Goal: Task Accomplishment & Management: Manage account settings

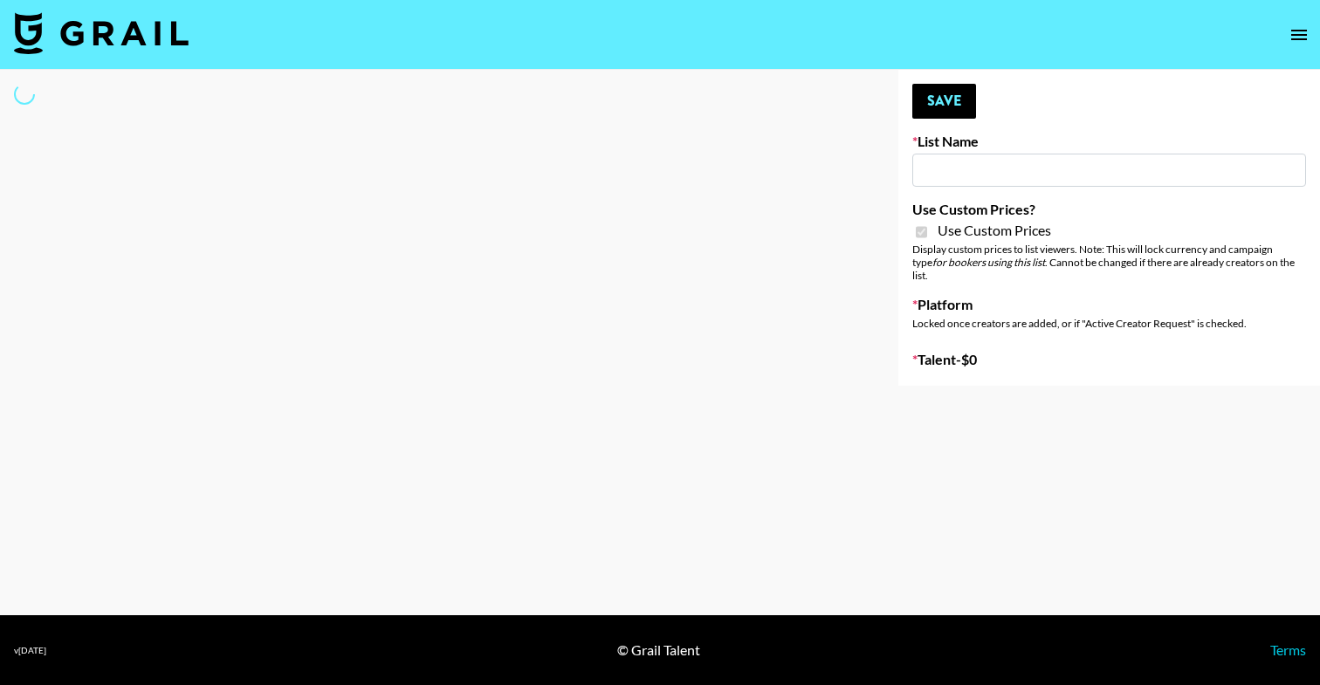
type input "Craftd"
checkbox input "true"
select select "Brand"
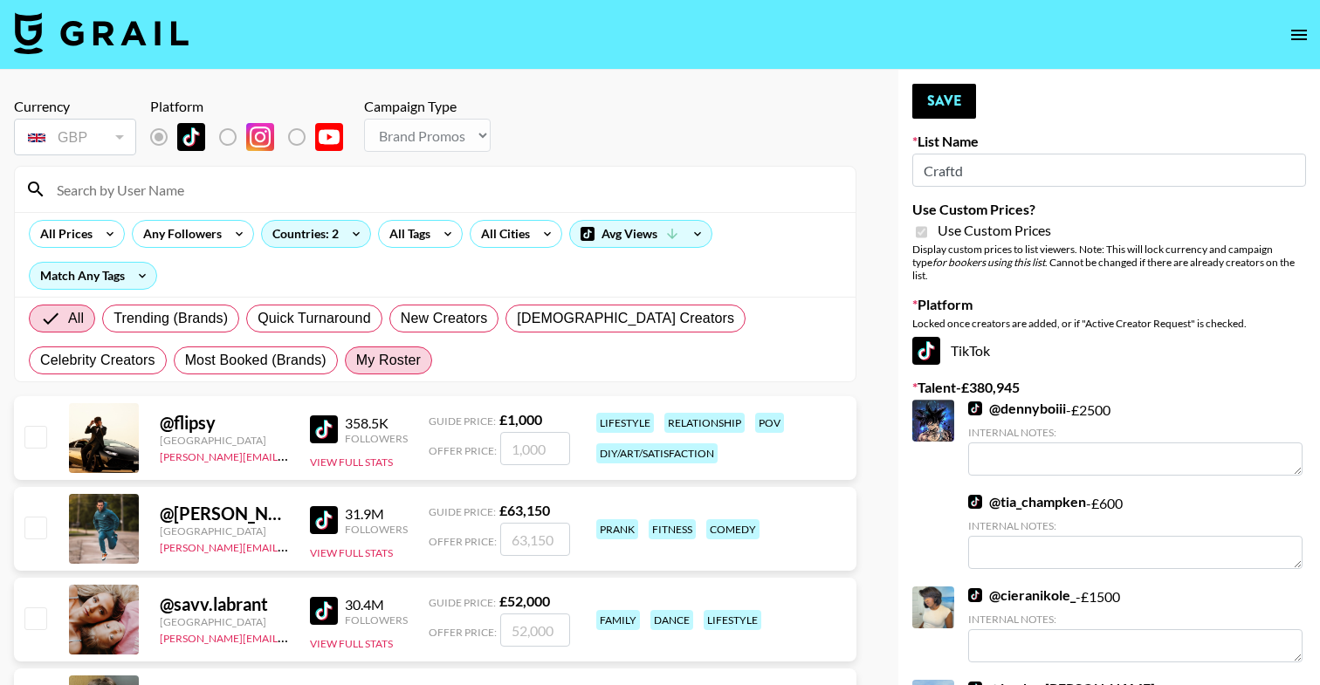
click at [356, 368] on span "My Roster" at bounding box center [388, 360] width 65 height 21
click at [356, 360] on input "My Roster" at bounding box center [356, 360] width 0 height 0
radio input "true"
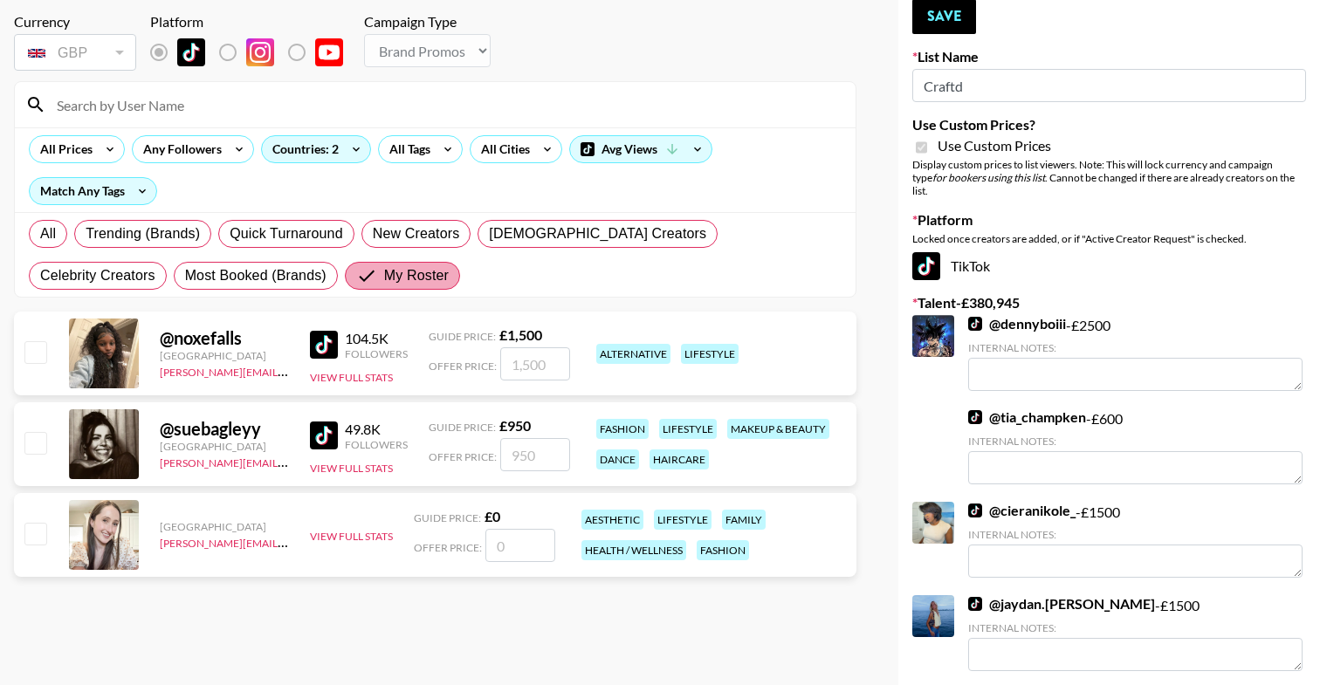
scroll to position [97, 0]
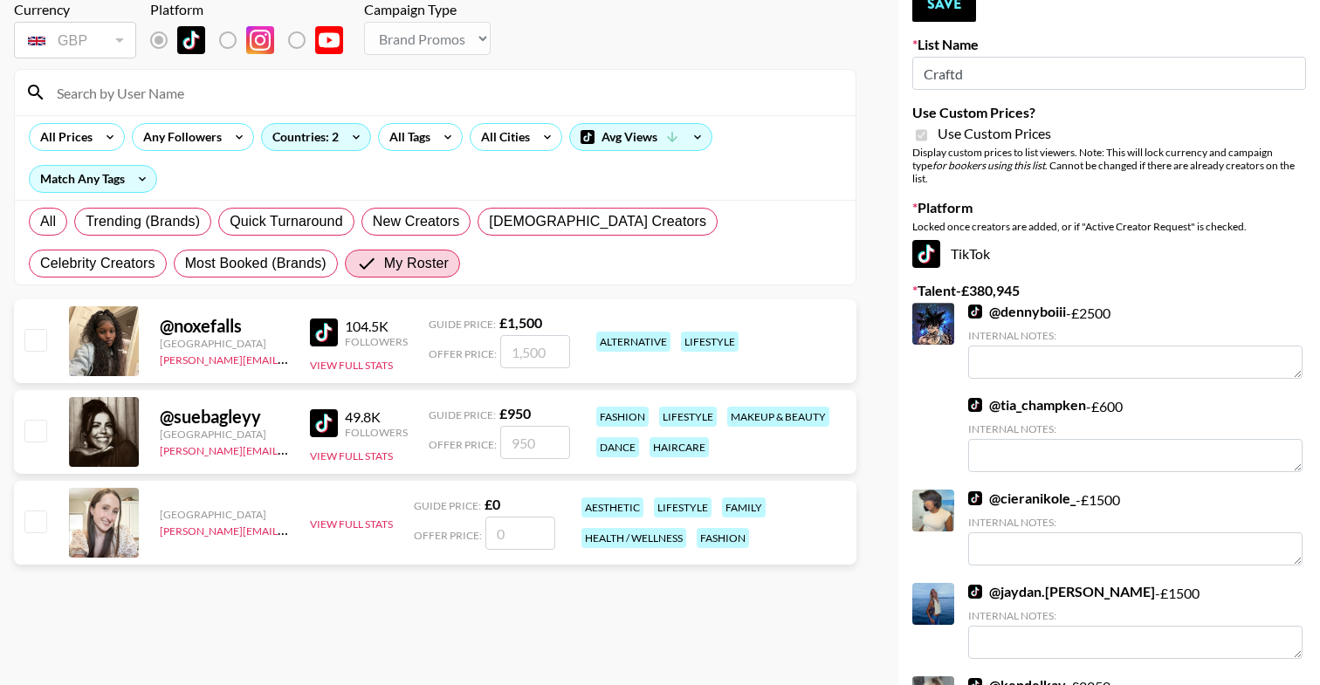
click at [44, 527] on input "checkbox" at bounding box center [34, 521] width 21 height 21
click at [38, 523] on input "checkbox" at bounding box center [34, 521] width 21 height 21
checkbox input "false"
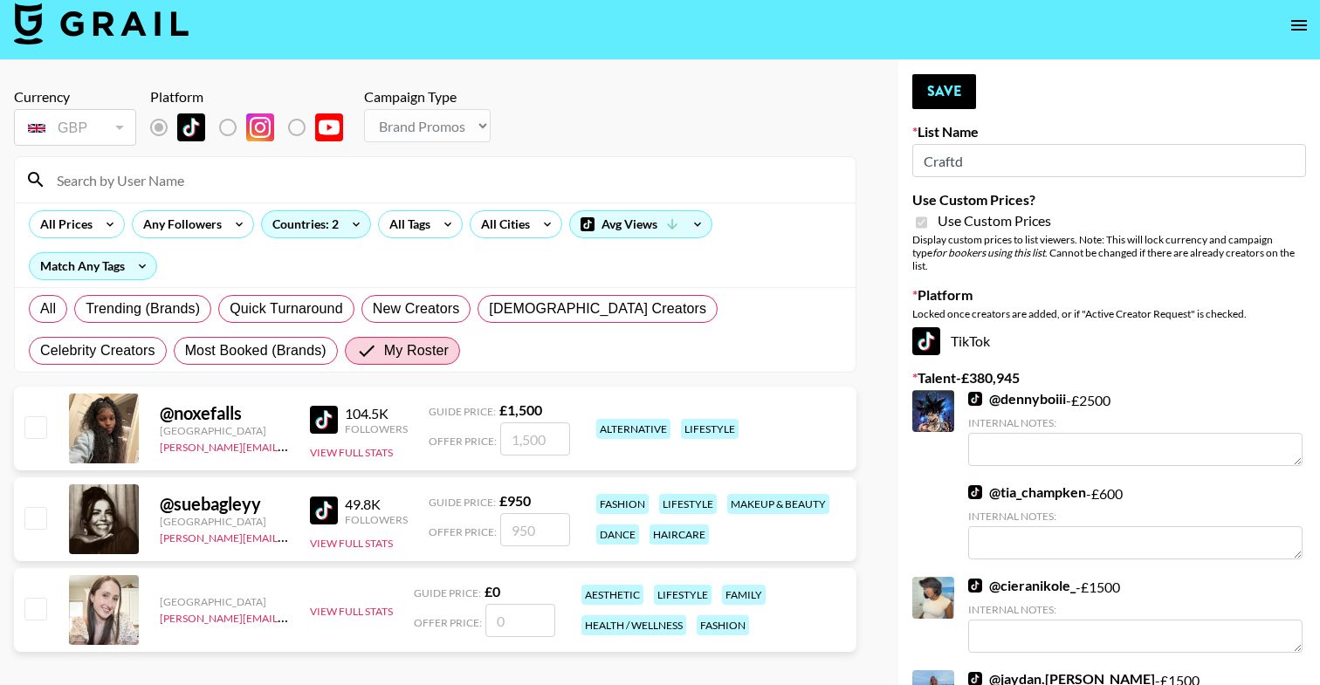
scroll to position [0, 0]
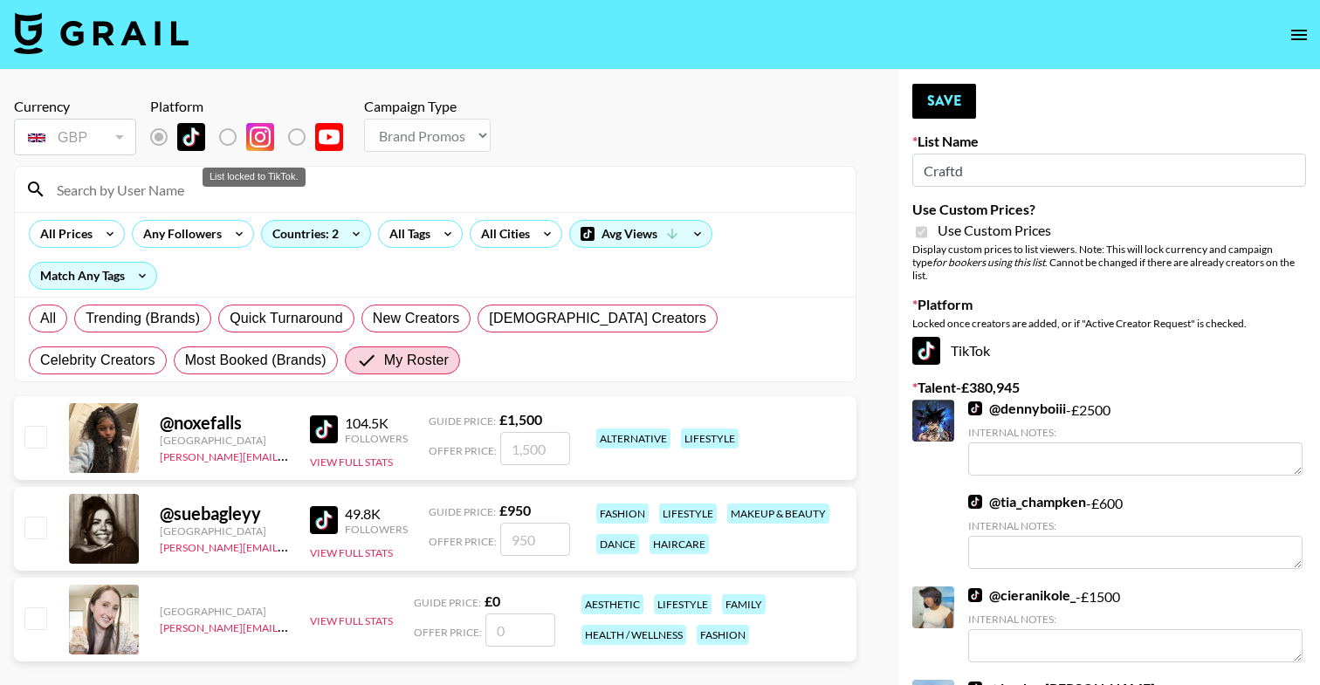
click at [229, 132] on label "List locked to TikTok." at bounding box center [241, 137] width 65 height 37
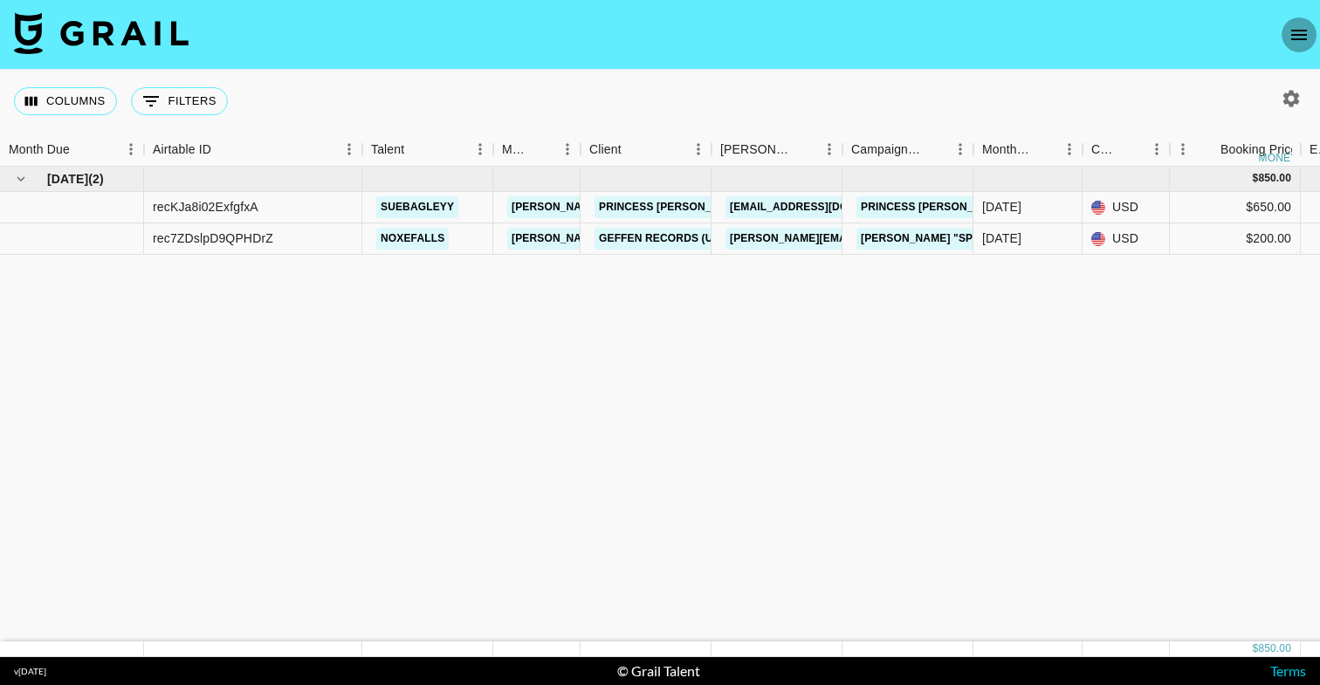
click at [1289, 37] on icon "open drawer" at bounding box center [1298, 34] width 21 height 21
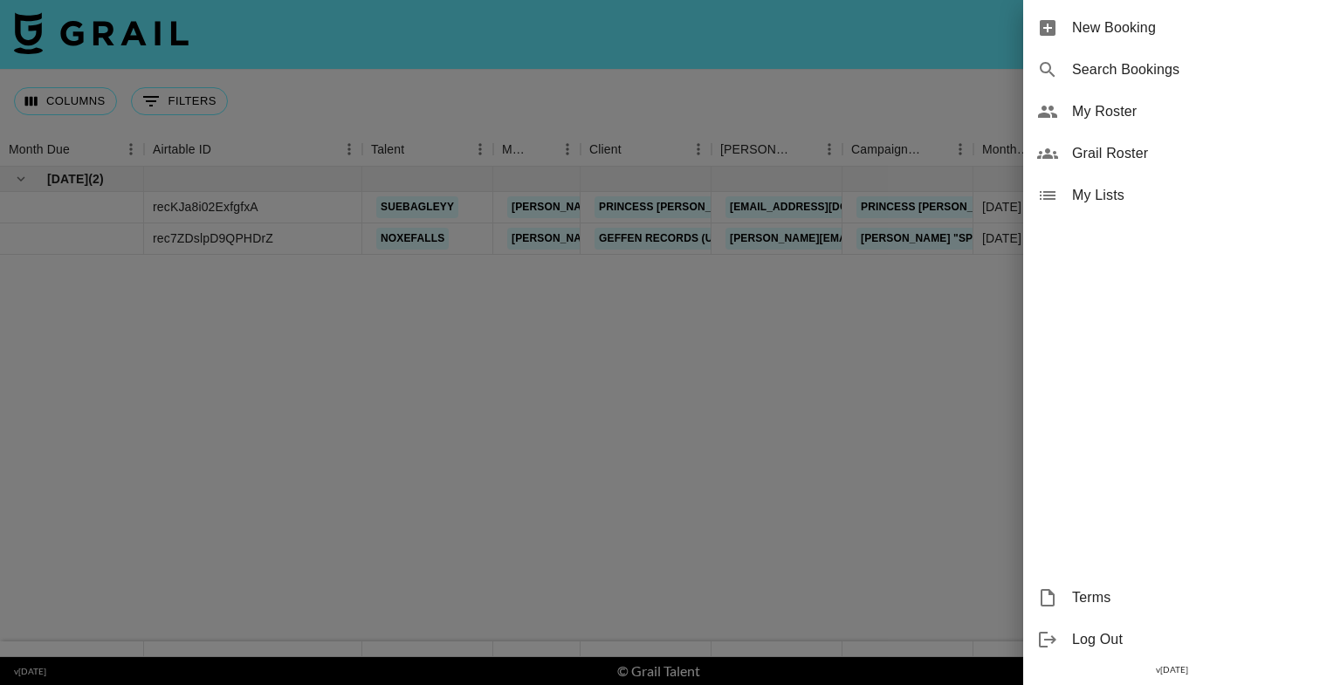
click at [1176, 120] on span "My Roster" at bounding box center [1189, 111] width 234 height 21
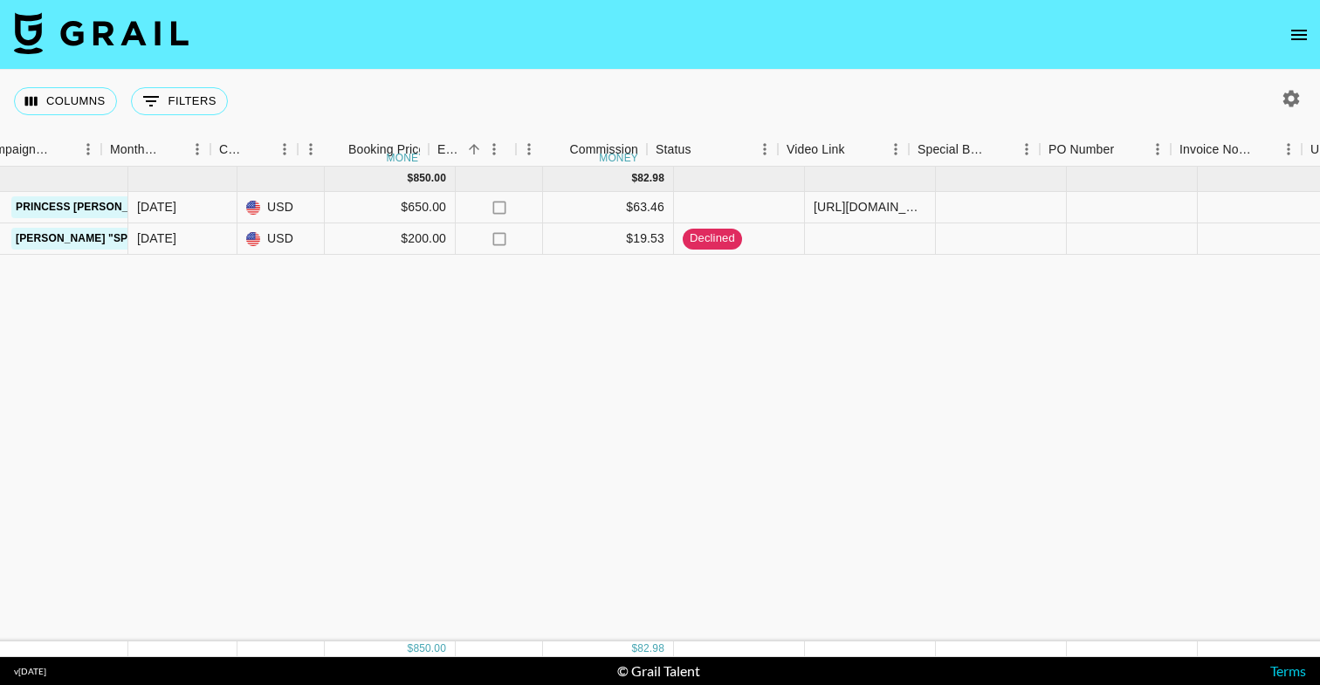
scroll to position [0, 903]
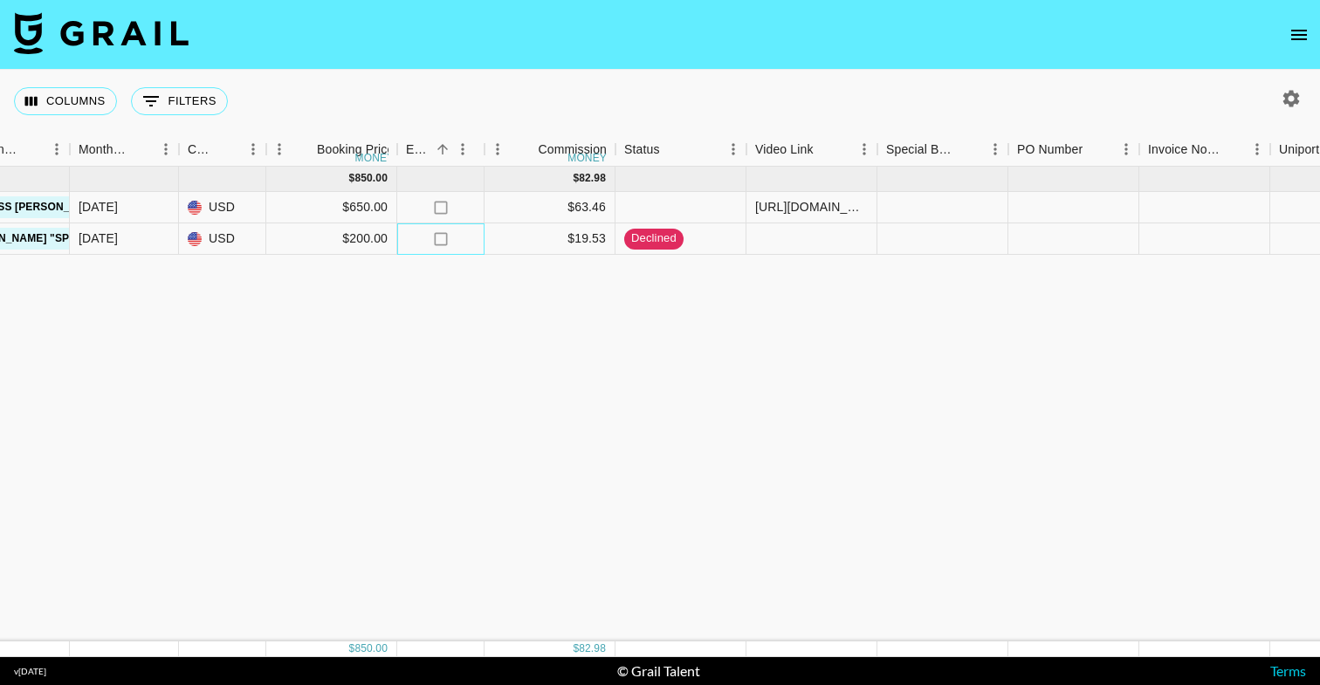
click at [444, 241] on icon "no" at bounding box center [440, 238] width 17 height 17
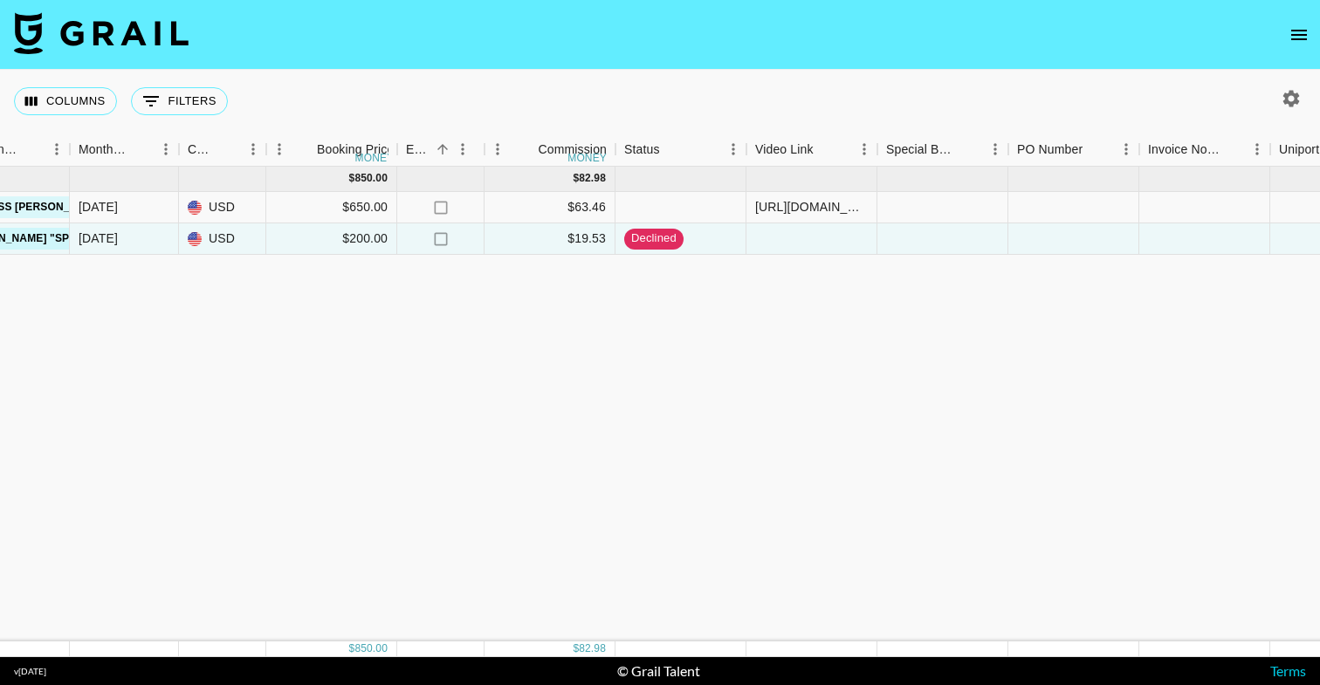
click at [552, 317] on div "[DATE] ( 2 ) $ 850.00 $ 82.98 recKJa8i02ExfgfxA suebagleyy [EMAIL_ADDRESS][PERS…" at bounding box center [546, 404] width 2898 height 475
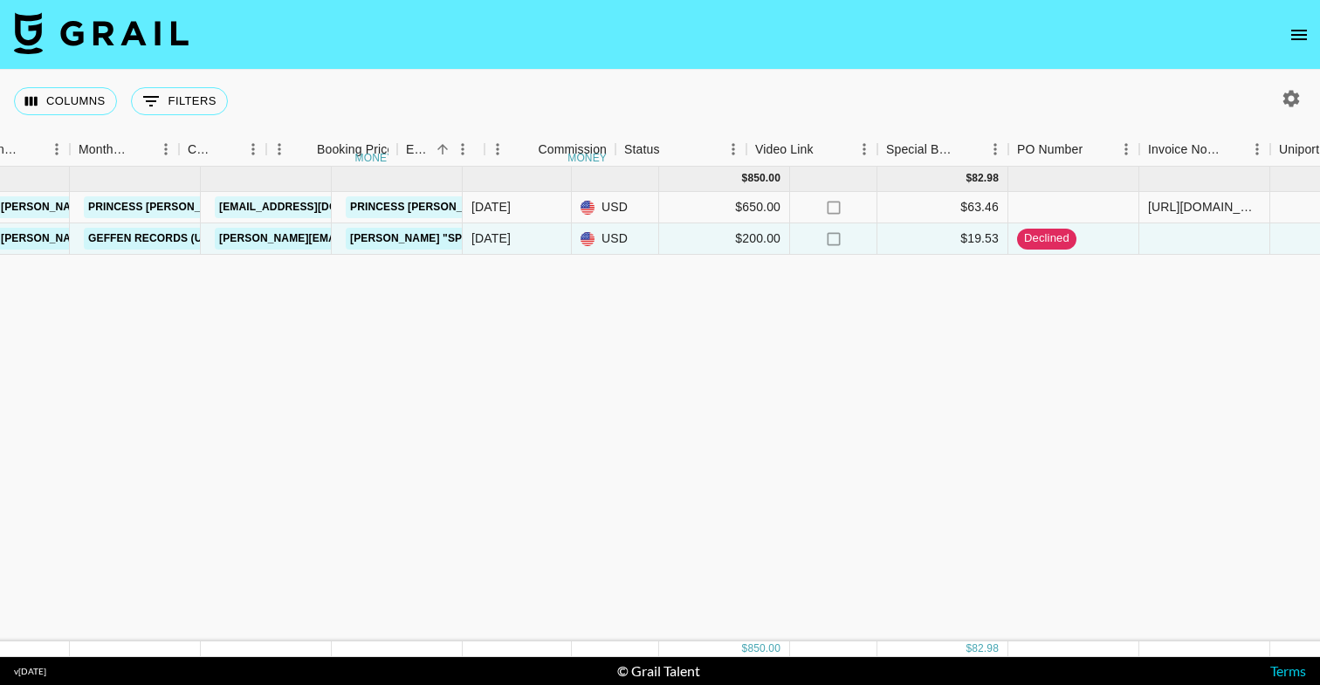
scroll to position [0, 0]
